Goal: Task Accomplishment & Management: Manage account settings

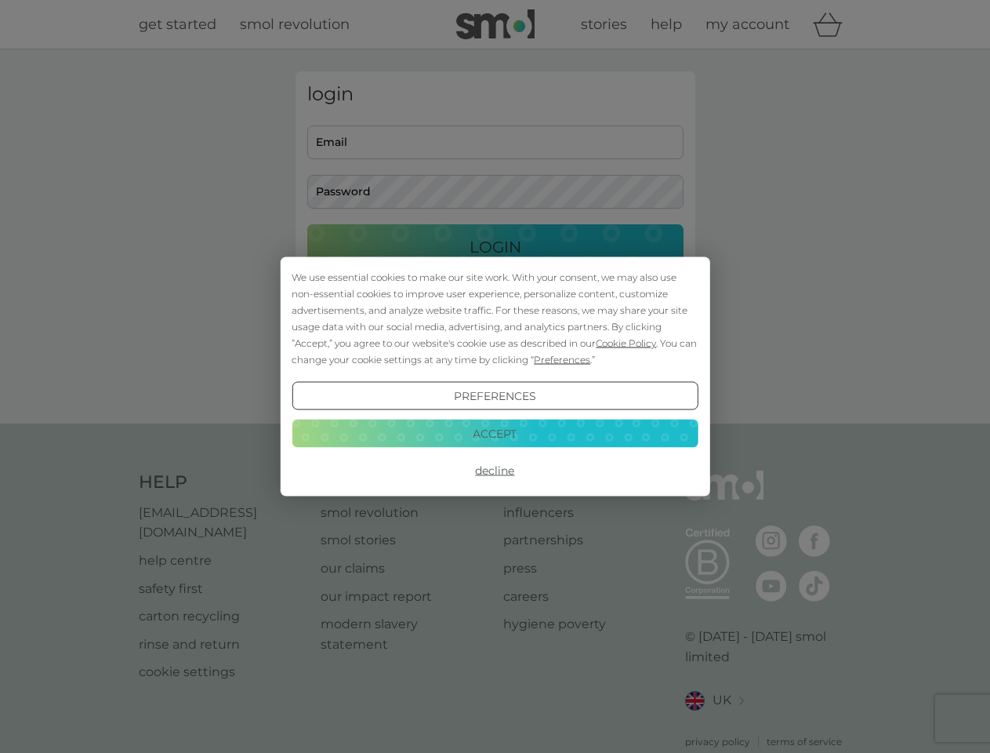
click at [626, 343] on span "Cookie Policy" at bounding box center [626, 343] width 60 height 12
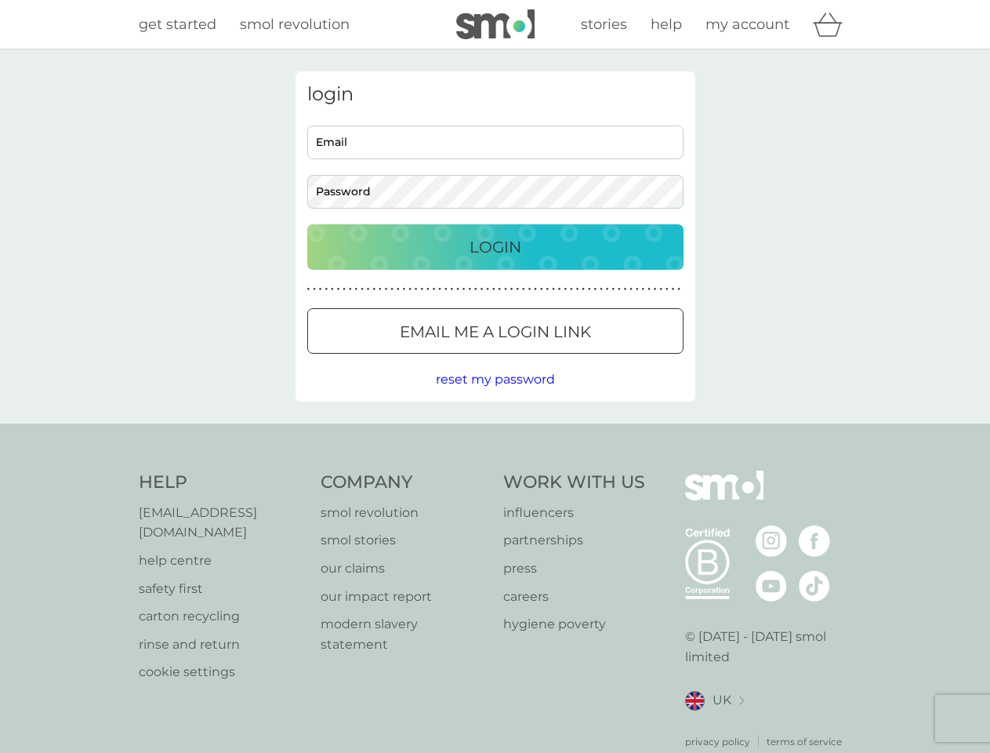
click at [561, 359] on div "login Email Password Login ● ● ● ● ● ● ● ● ● ● ● ● ● ● ● ● ● ● ● ● ● ● ● ● ● ● …" at bounding box center [496, 236] width 400 height 330
click at [495, 396] on div "login Email Password Login ● ● ● ● ● ● ● ● ● ● ● ● ● ● ● ● ● ● ● ● ● ● ● ● ● ● …" at bounding box center [496, 236] width 400 height 330
click at [495, 470] on div "Help [EMAIL_ADDRESS][DOMAIN_NAME] help centre safety first carton recycling rin…" at bounding box center [495, 609] width 713 height 278
click at [495, 433] on div "Help [EMAIL_ADDRESS][DOMAIN_NAME] help centre safety first carton recycling rin…" at bounding box center [495, 609] width 990 height 372
